Goal: Find specific page/section: Find specific page/section

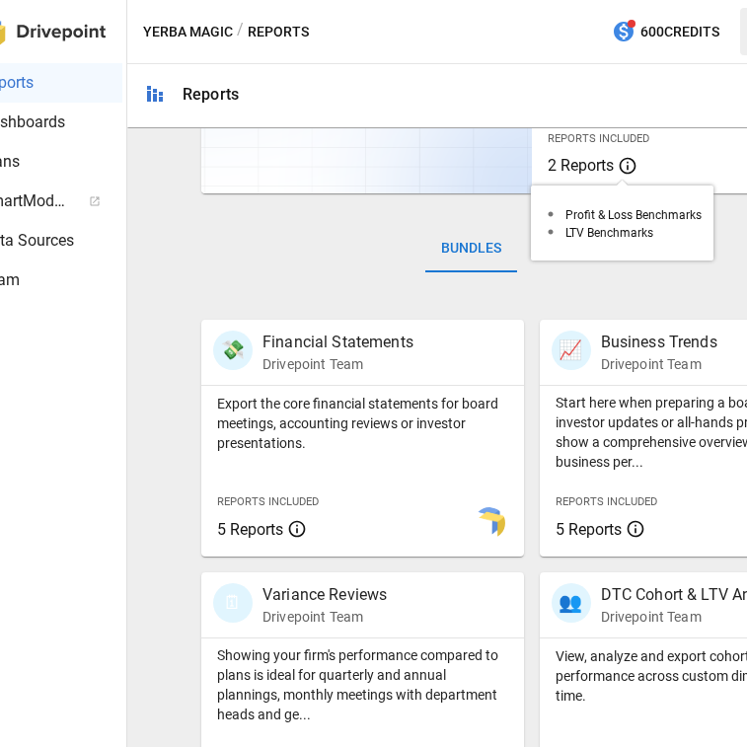
scroll to position [374, 0]
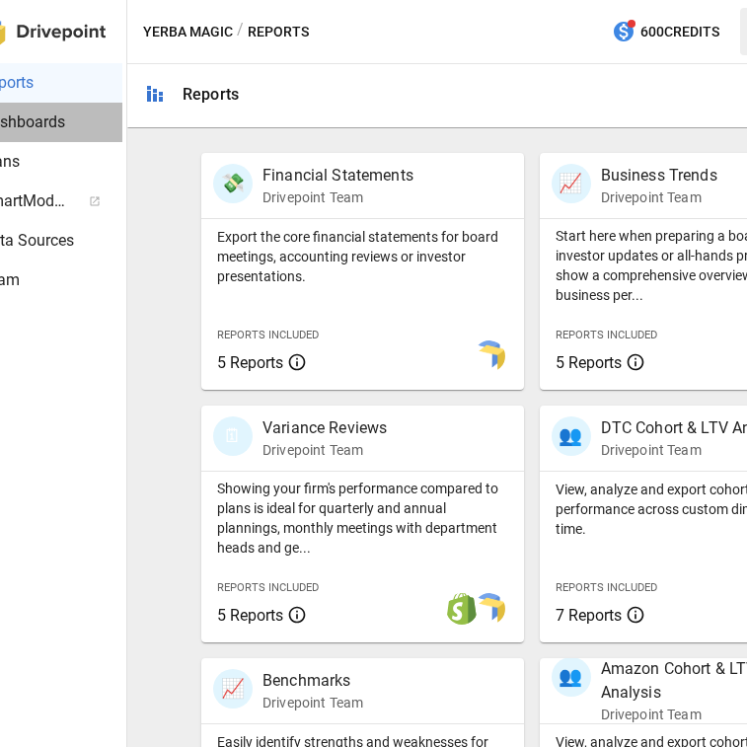
click at [71, 123] on span "Dashboards" at bounding box center [51, 123] width 142 height 24
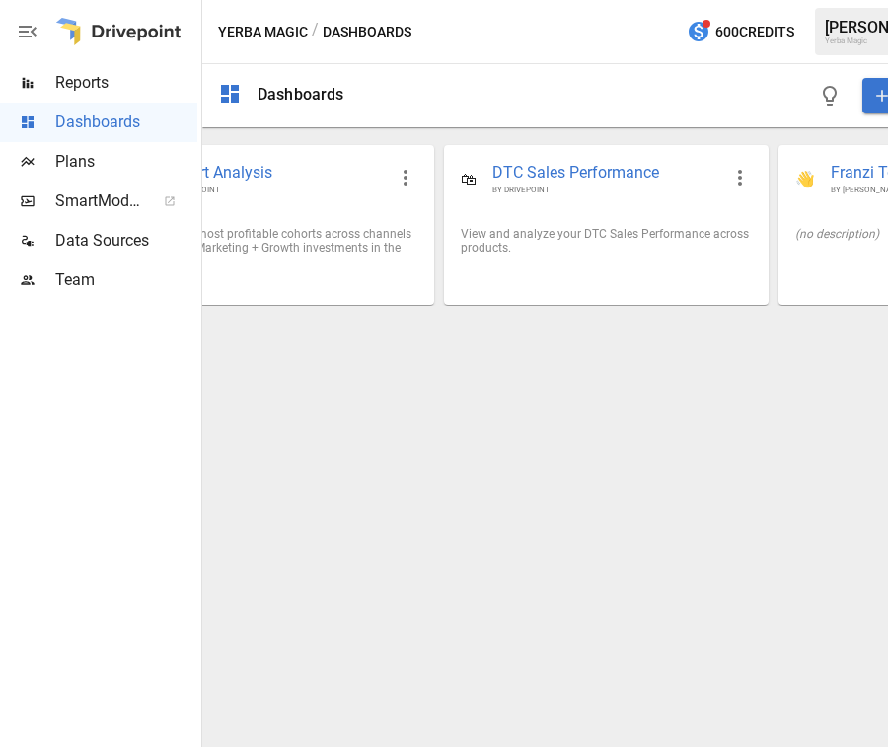
click at [524, 345] on div "Dashboards DASHBOARD 👥 Cohort Analysis BY DRIVEPOINT Identify your most profita…" at bounding box center [606, 405] width 808 height 683
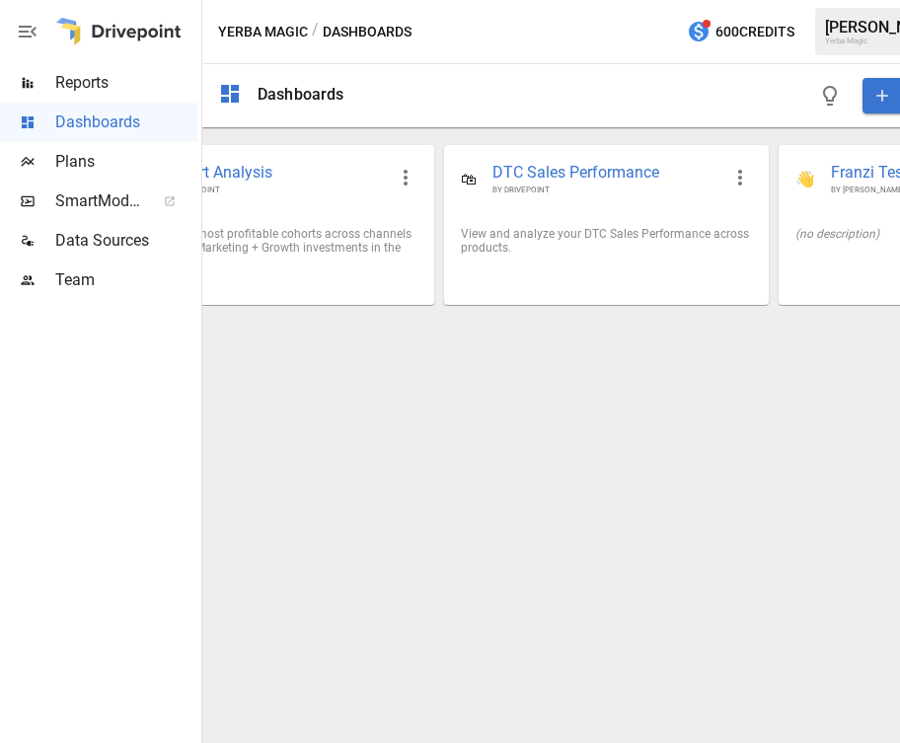
click at [114, 84] on span "Reports" at bounding box center [126, 83] width 142 height 24
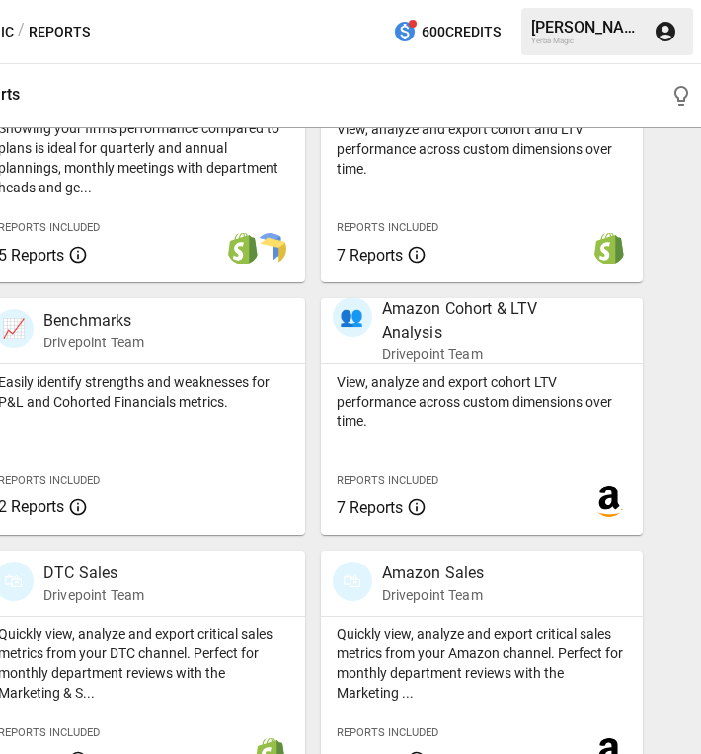
scroll to position [776, 0]
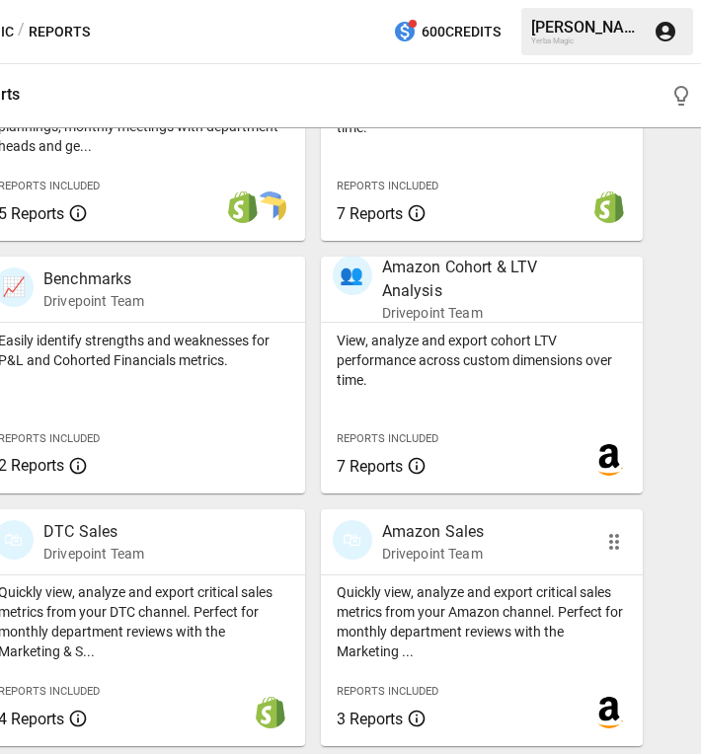
click at [460, 532] on p "Amazon Sales" at bounding box center [433, 532] width 103 height 24
